Goal: Find specific page/section: Find specific page/section

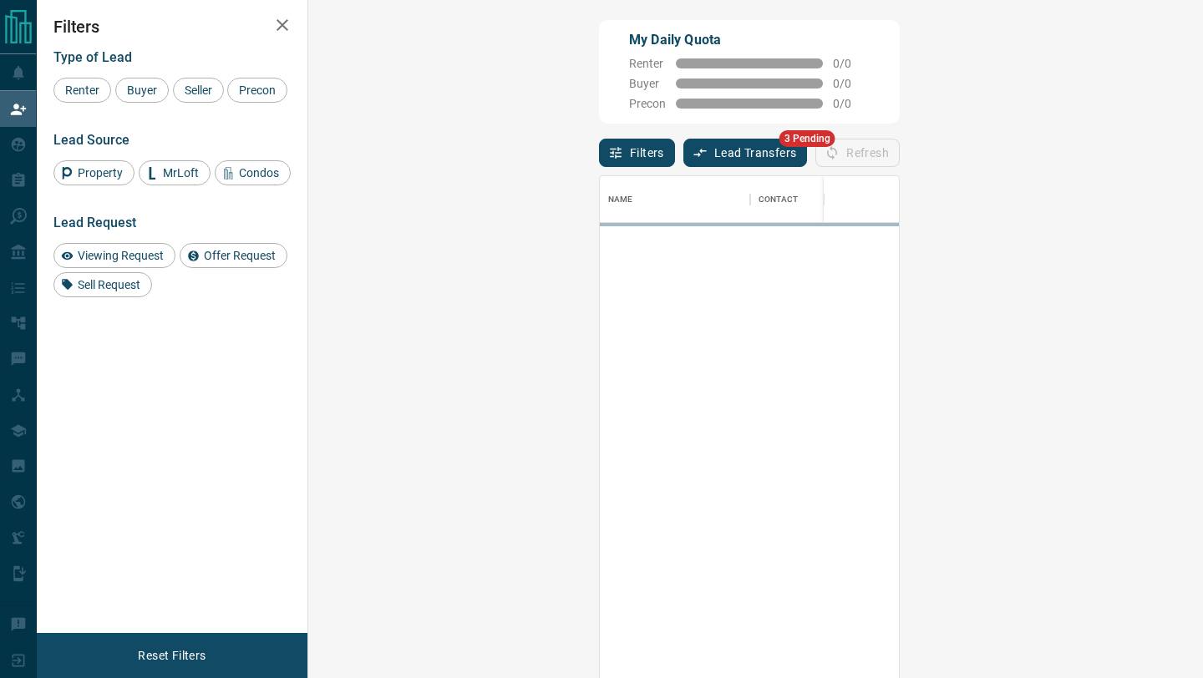
scroll to position [515, 858]
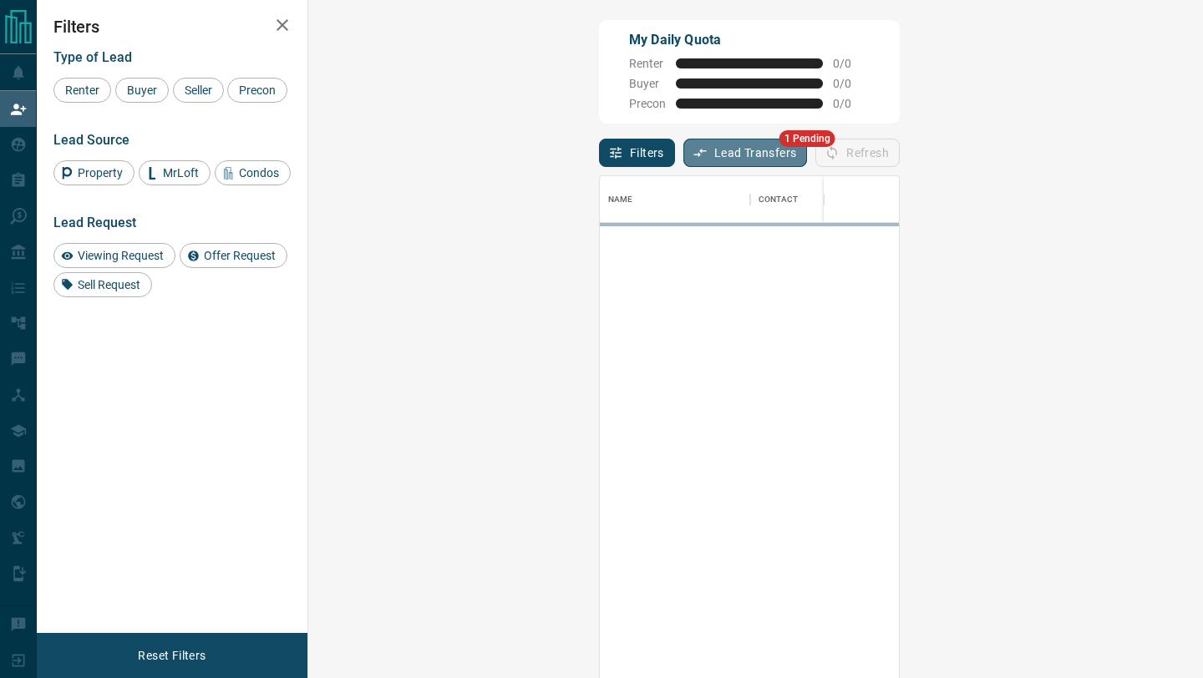
click at [683, 158] on button "Lead Transfers" at bounding box center [745, 153] width 124 height 28
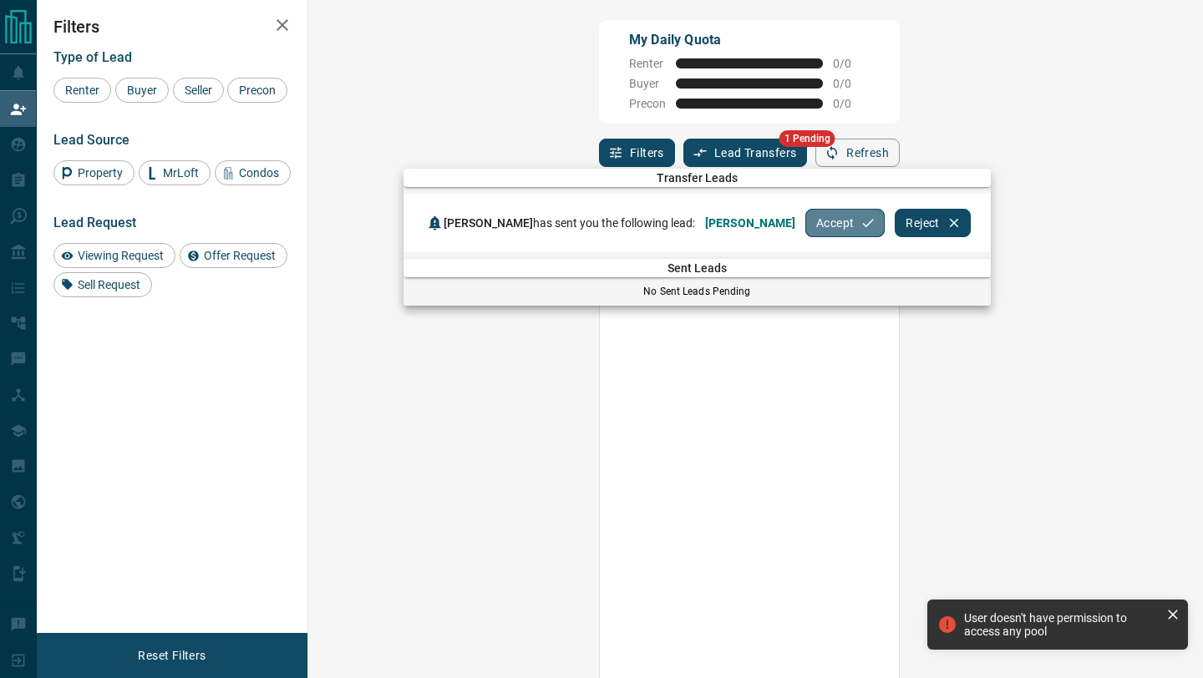
click at [805, 222] on button "Accept" at bounding box center [844, 223] width 79 height 28
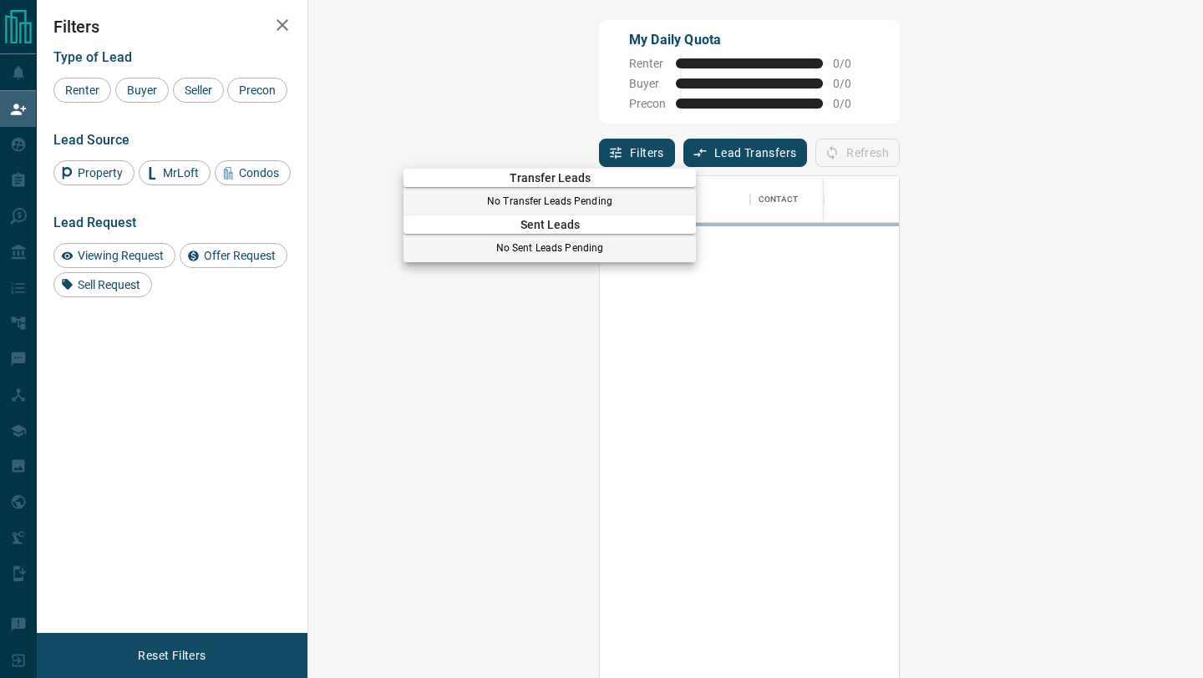
click at [0, 153] on div at bounding box center [601, 339] width 1203 height 678
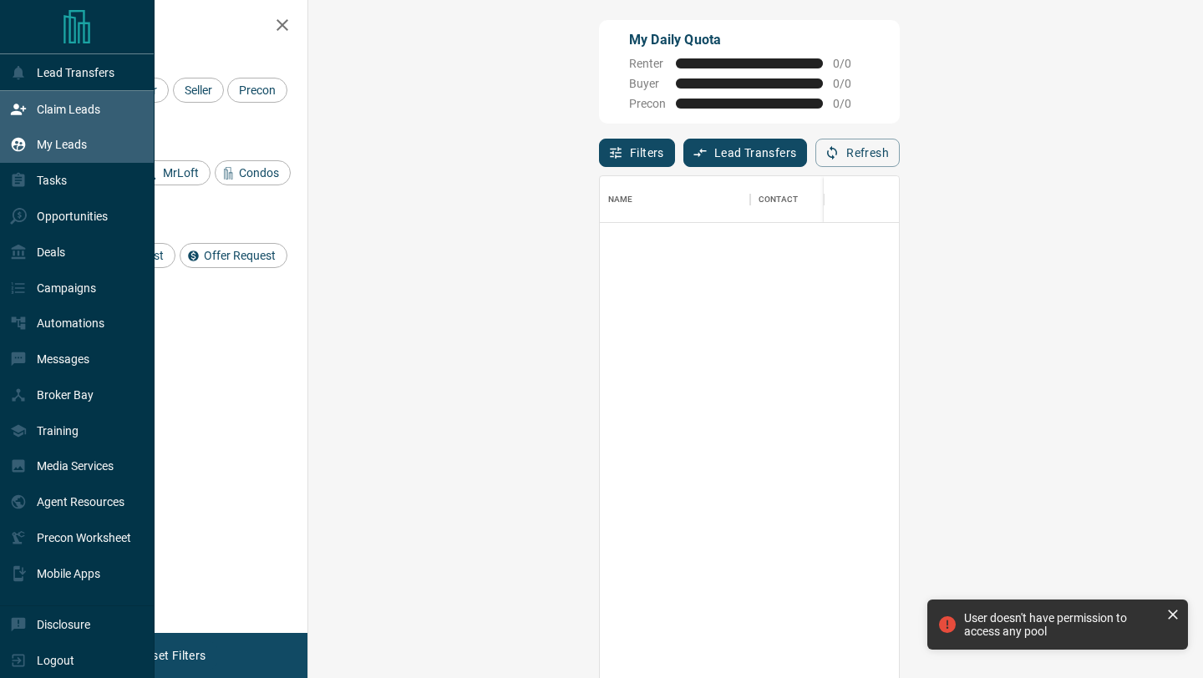
click at [32, 144] on div "My Leads" at bounding box center [48, 145] width 77 height 28
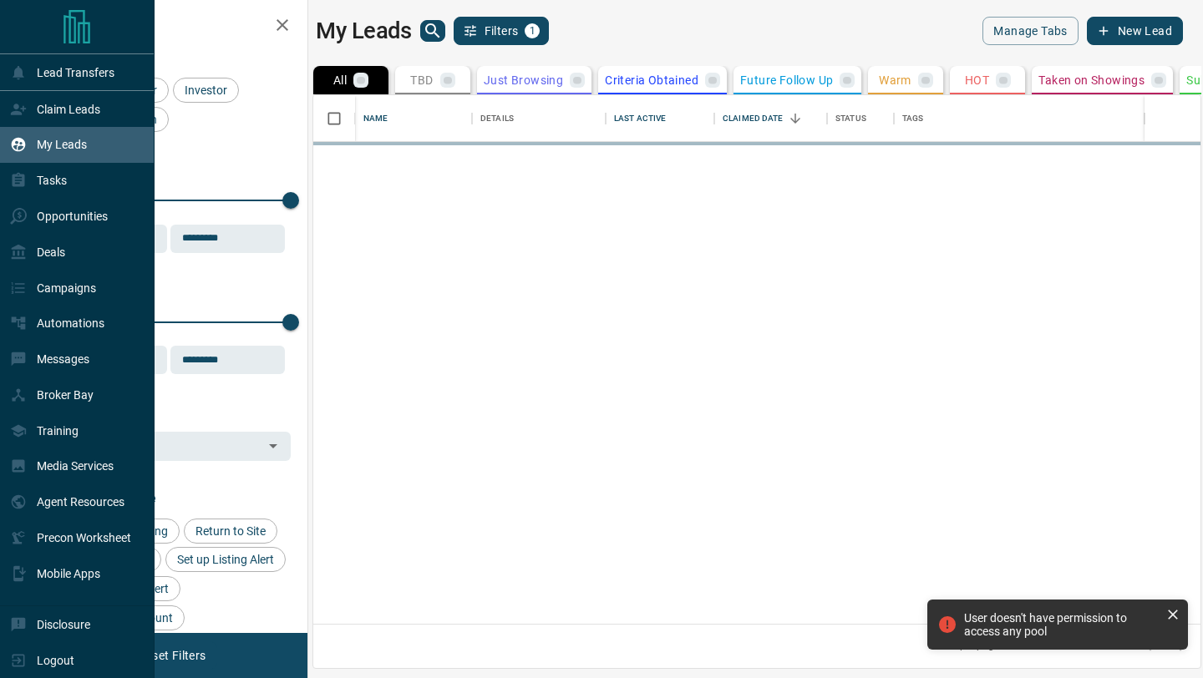
scroll to position [529, 887]
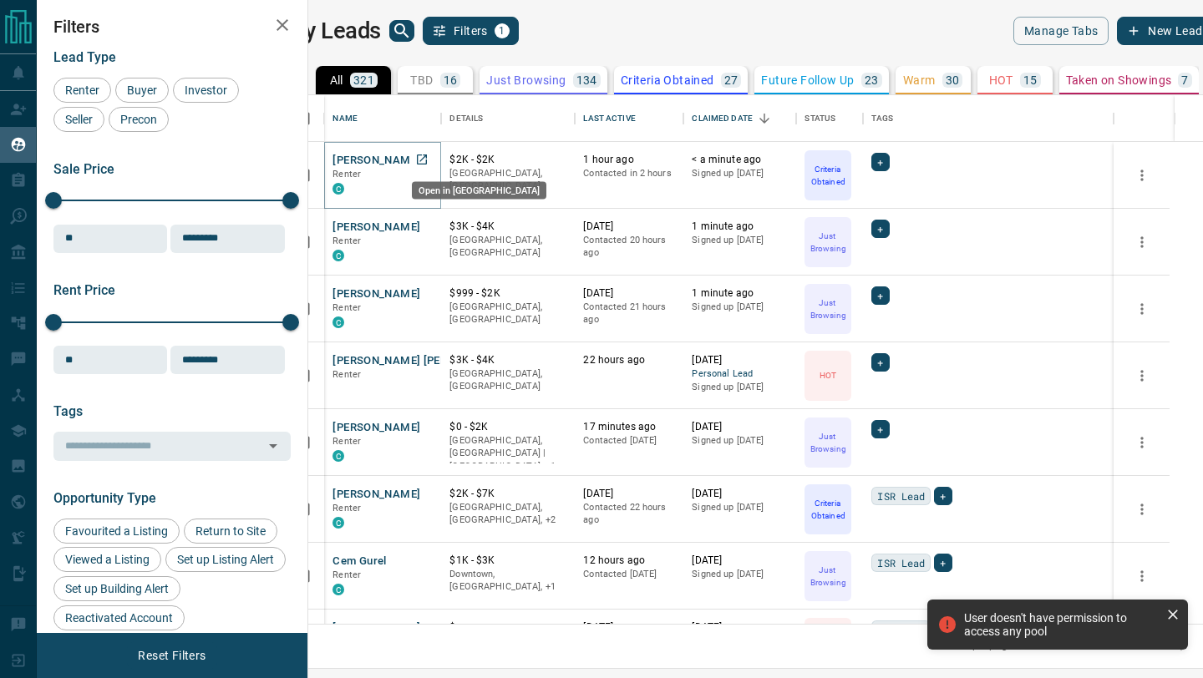
click at [428, 165] on icon "Open in New Tab" at bounding box center [421, 159] width 13 height 13
